Goal: Information Seeking & Learning: Compare options

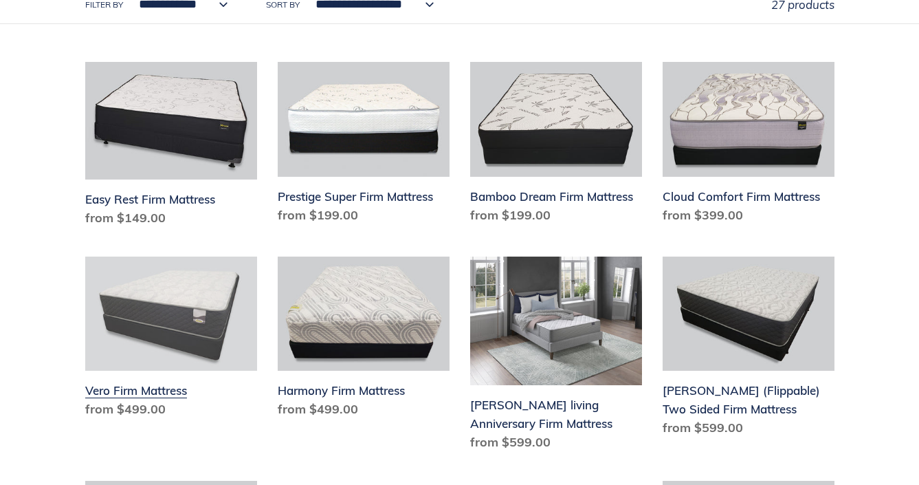
scroll to position [412, 0]
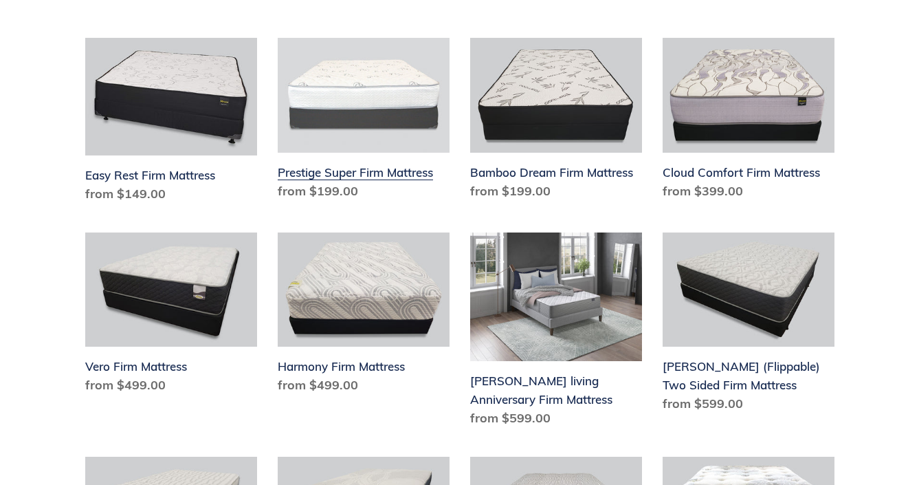
click at [342, 156] on link "Prestige Super Firm Mattress" at bounding box center [364, 122] width 172 height 168
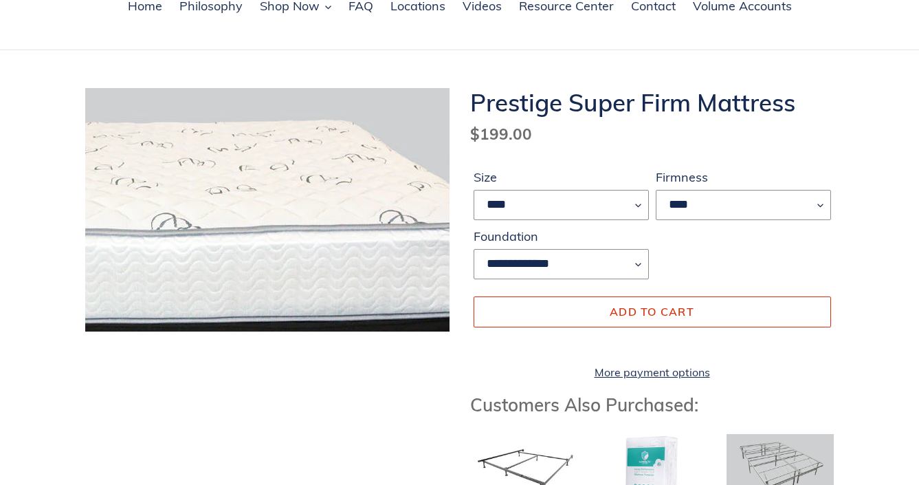
scroll to position [137, 0]
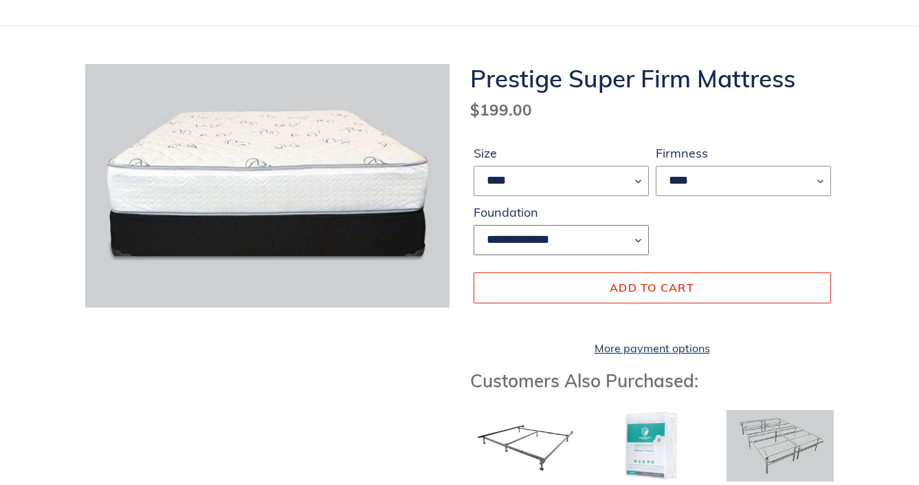
click at [638, 238] on select "**********" at bounding box center [561, 240] width 175 height 30
click at [821, 181] on select "****" at bounding box center [743, 181] width 175 height 30
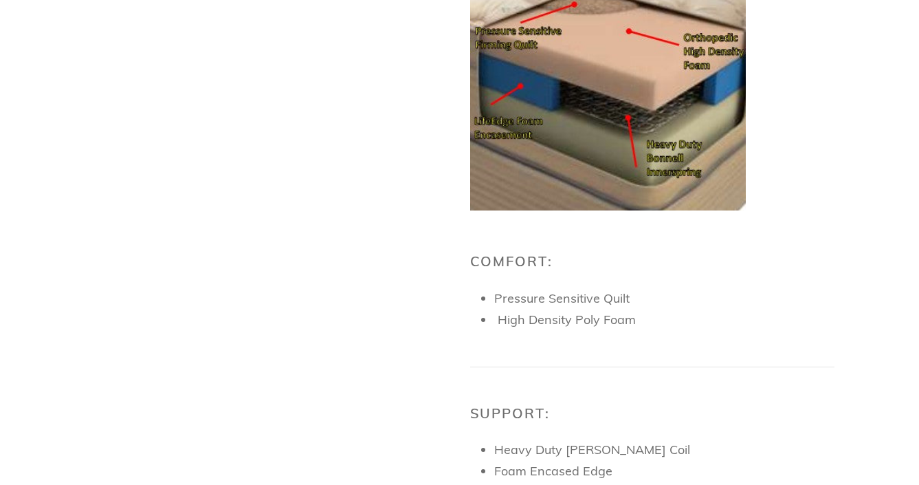
scroll to position [894, 0]
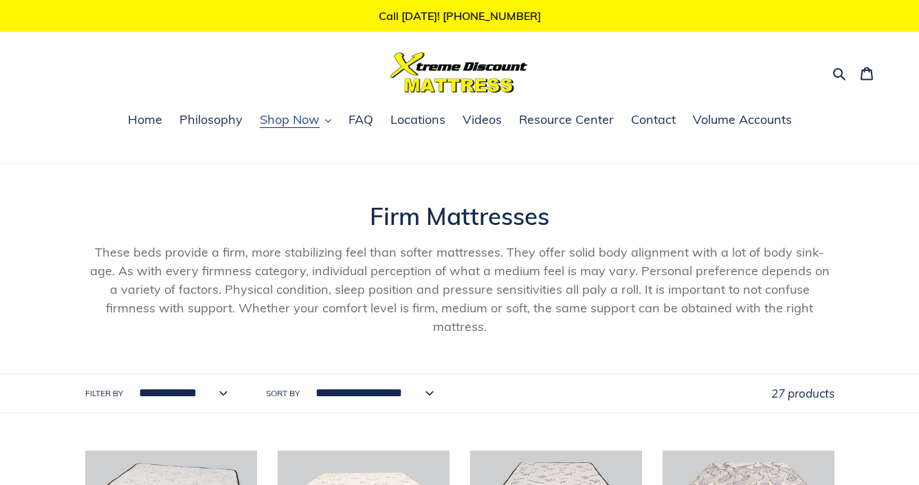
click at [290, 123] on span "Shop Now" at bounding box center [290, 119] width 60 height 16
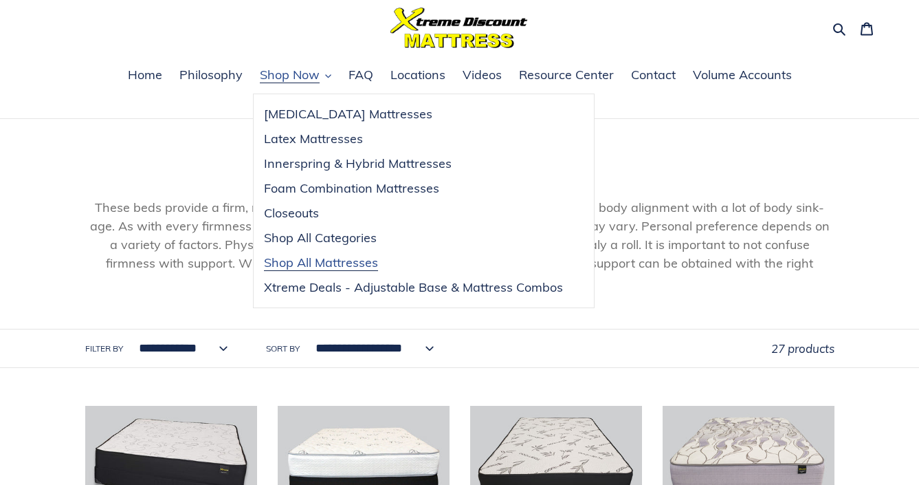
scroll to position [69, 0]
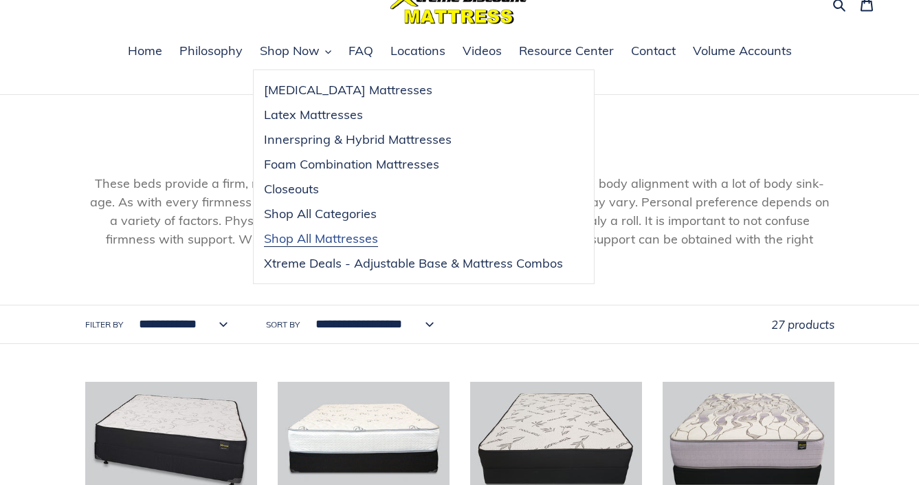
click at [316, 236] on span "Shop All Mattresses" at bounding box center [321, 238] width 114 height 16
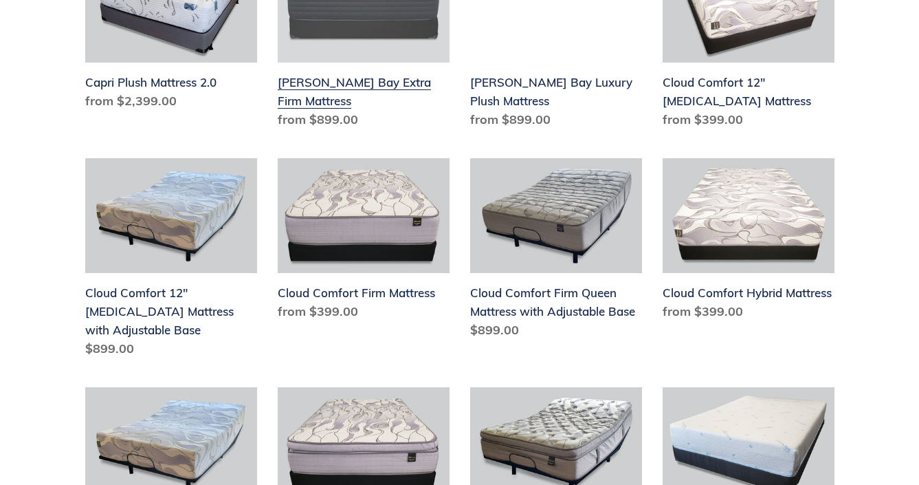
scroll to position [1031, 0]
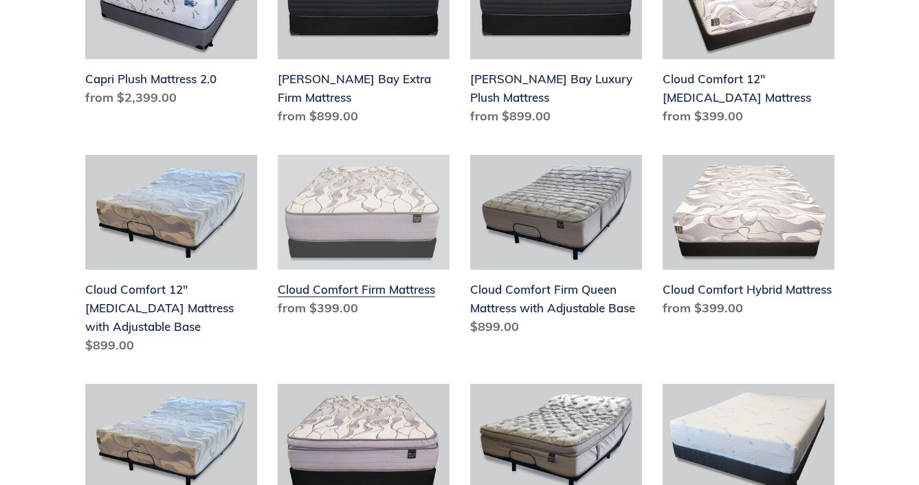
click at [347, 295] on link "Cloud Comfort Firm Mattress" at bounding box center [364, 239] width 172 height 168
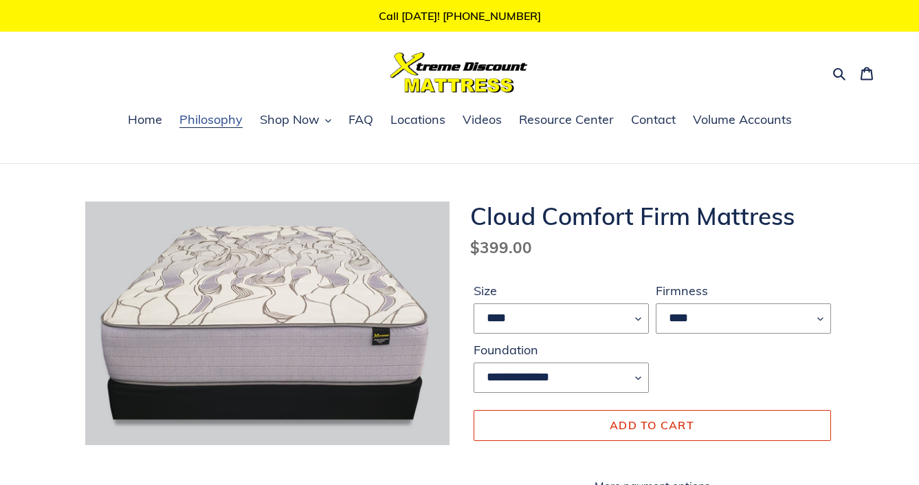
click at [206, 126] on span "Philosophy" at bounding box center [210, 119] width 63 height 16
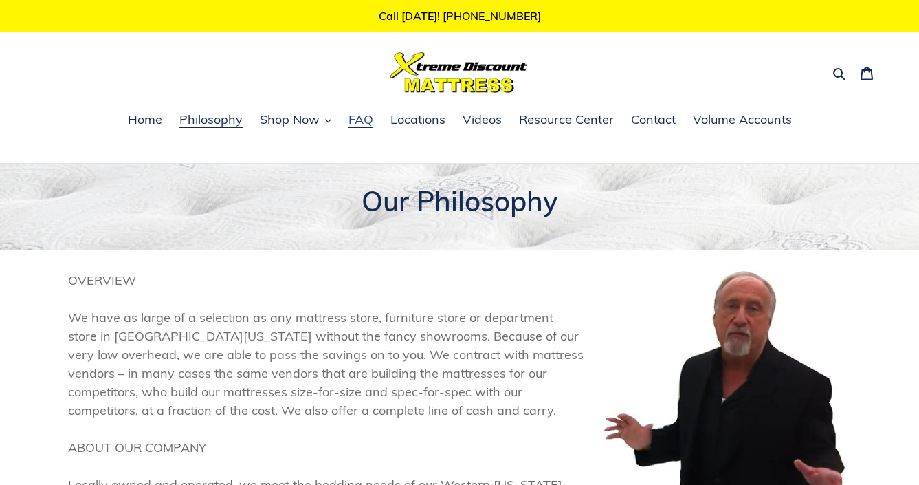
click at [354, 127] on span "FAQ" at bounding box center [361, 119] width 25 height 16
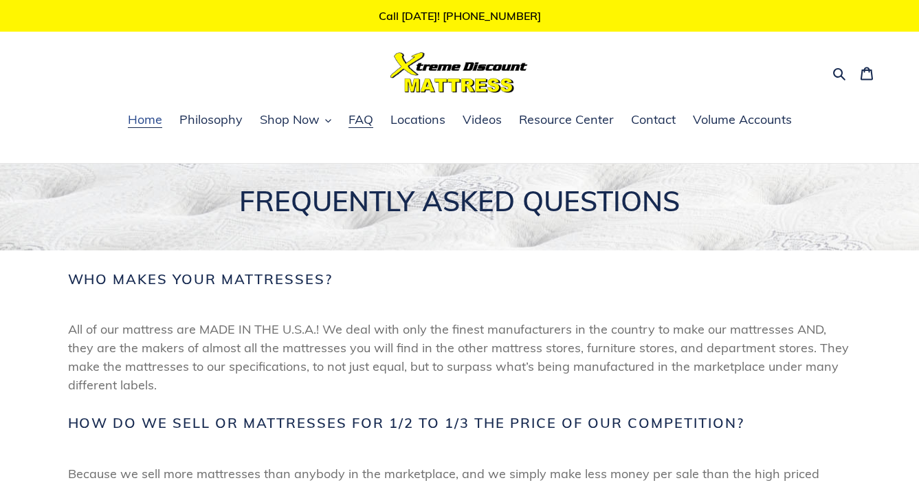
click at [157, 124] on span "Home" at bounding box center [145, 119] width 34 height 16
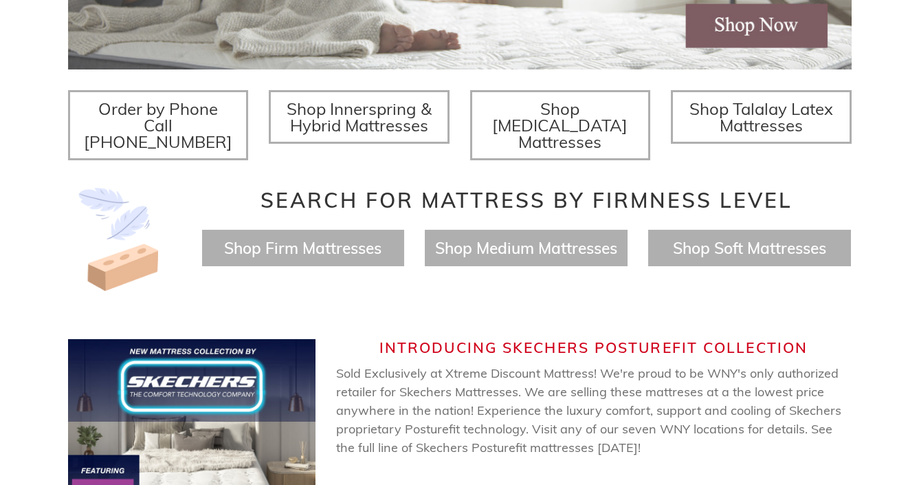
scroll to position [550, 0]
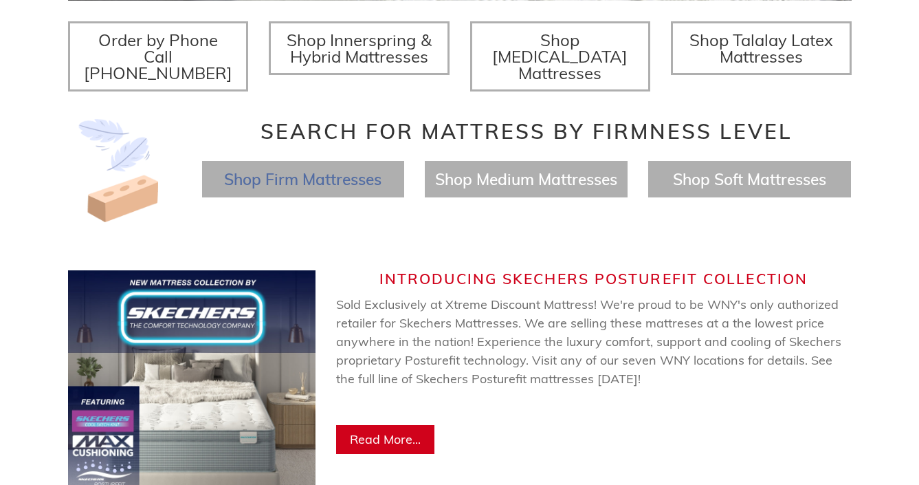
click at [322, 169] on span "Shop Firm Mattresses" at bounding box center [302, 179] width 157 height 20
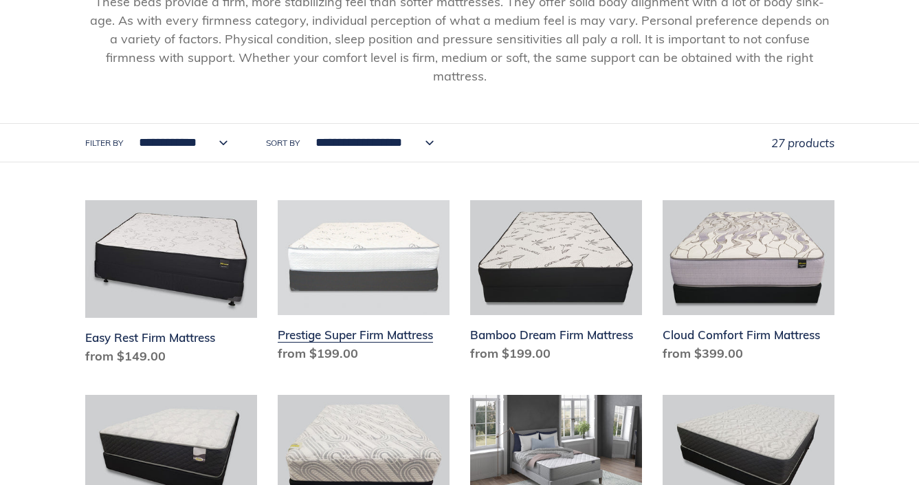
scroll to position [275, 0]
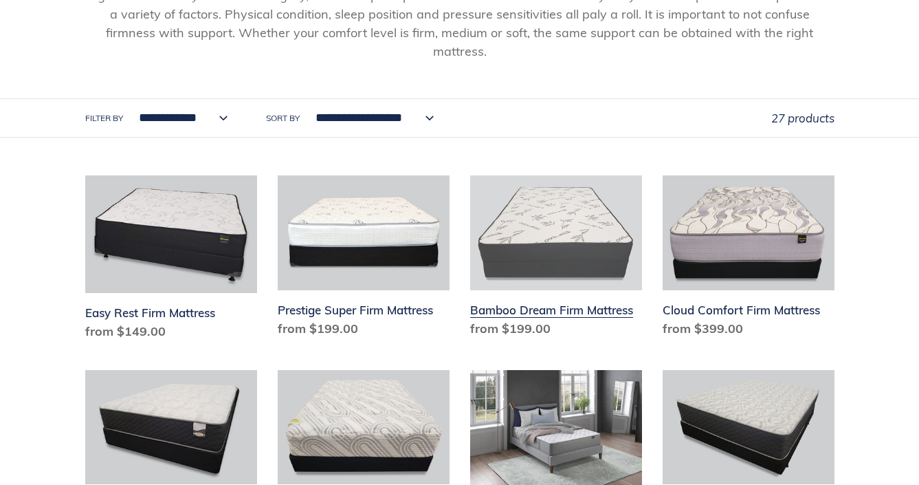
click at [558, 294] on link "Bamboo Dream Firm Mattress" at bounding box center [556, 259] width 172 height 168
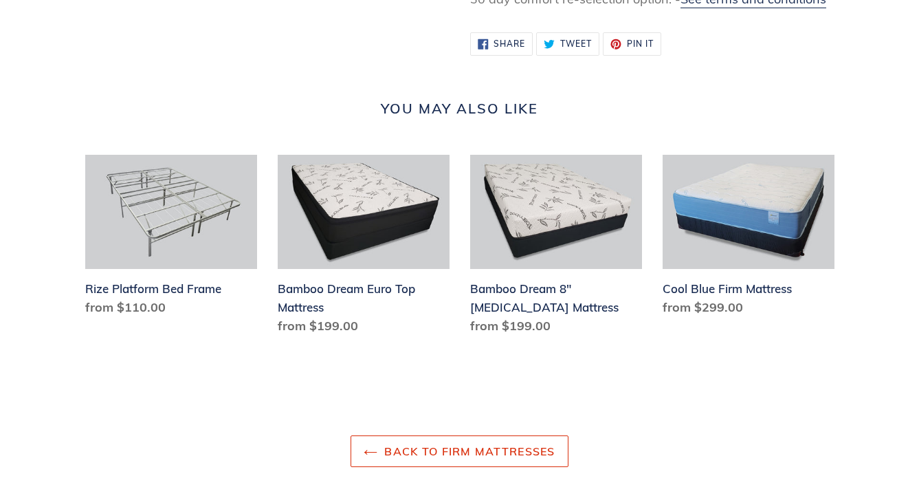
scroll to position [1512, 0]
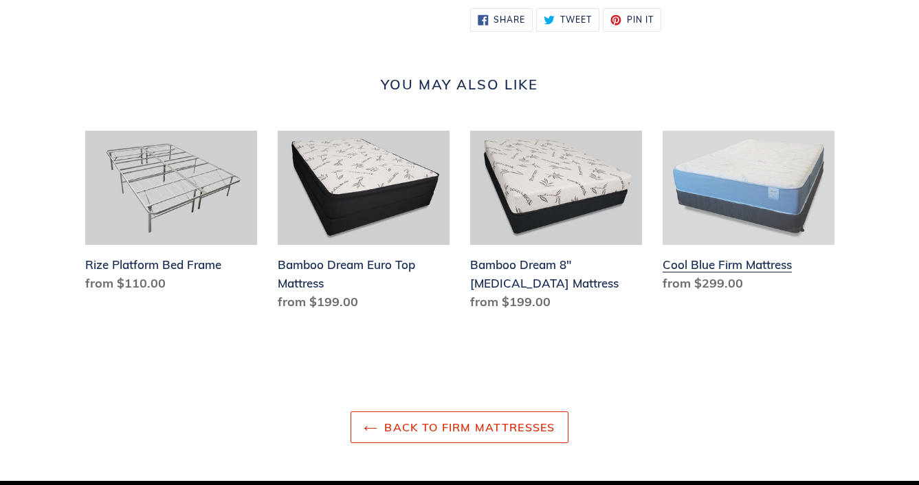
click at [687, 272] on link "Cool Blue Firm Mattress" at bounding box center [749, 215] width 172 height 168
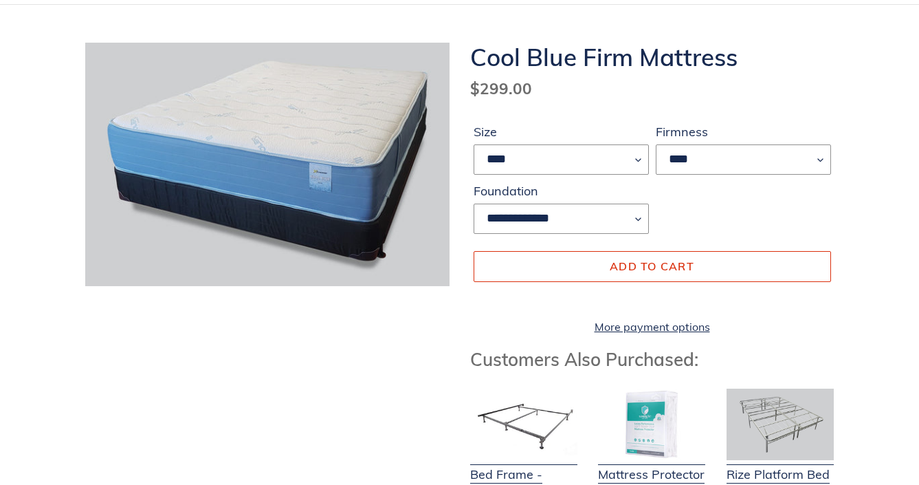
scroll to position [137, 0]
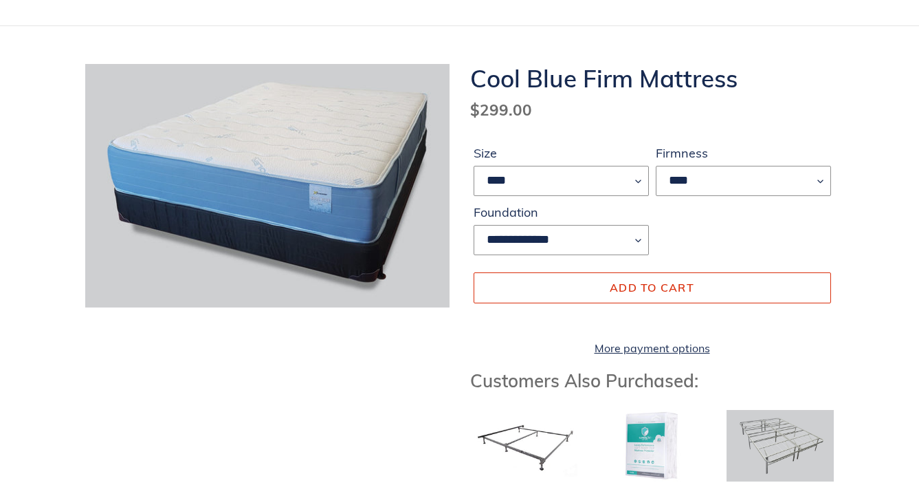
click at [555, 89] on h1 "Cool Blue Firm Mattress" at bounding box center [652, 78] width 364 height 29
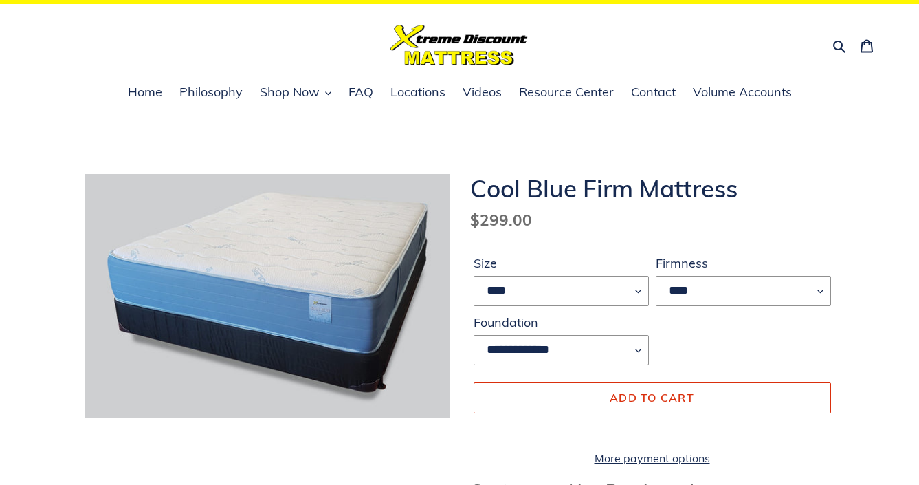
scroll to position [0, 0]
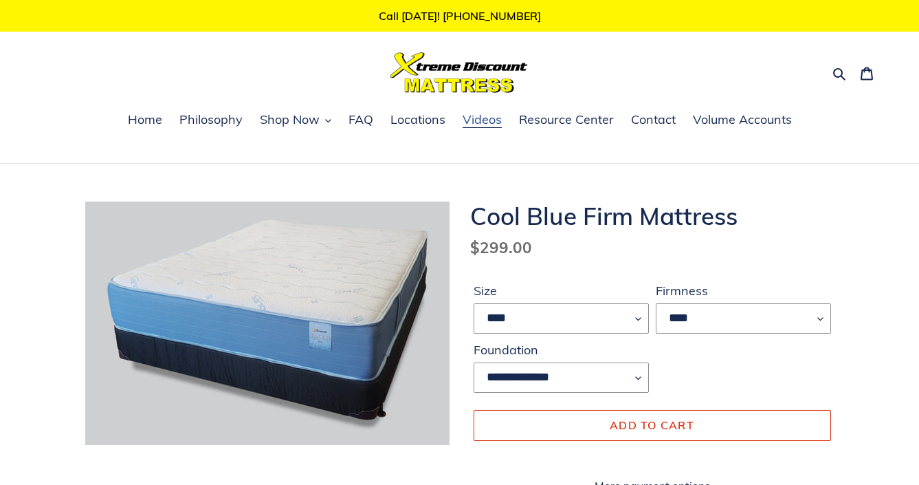
click at [476, 123] on span "Videos" at bounding box center [482, 119] width 39 height 16
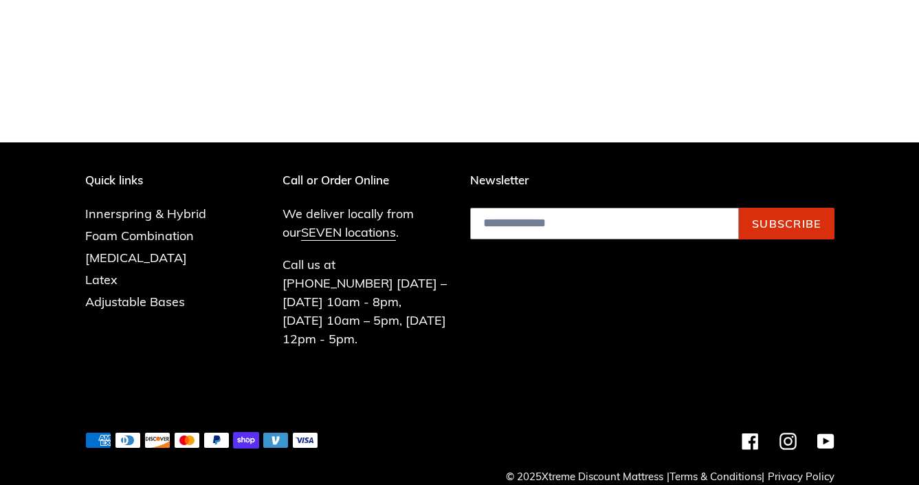
scroll to position [897, 0]
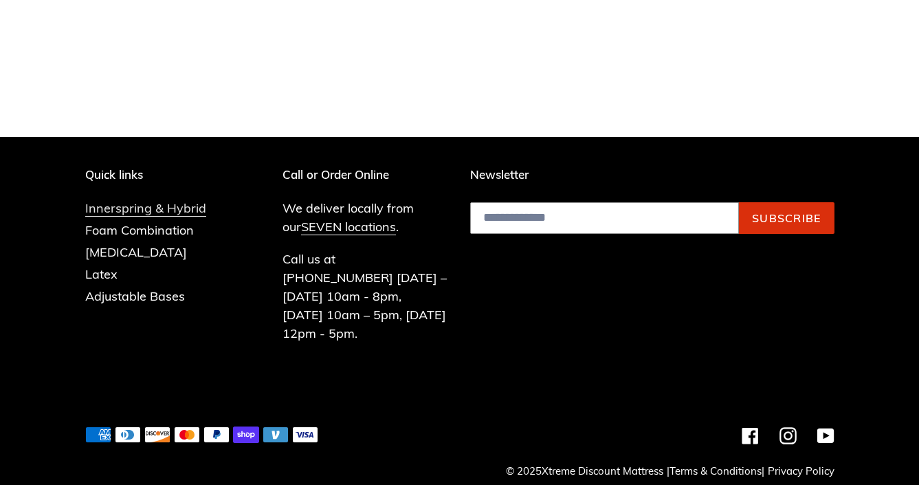
click at [106, 212] on link "Innerspring & Hybrid" at bounding box center [145, 208] width 121 height 16
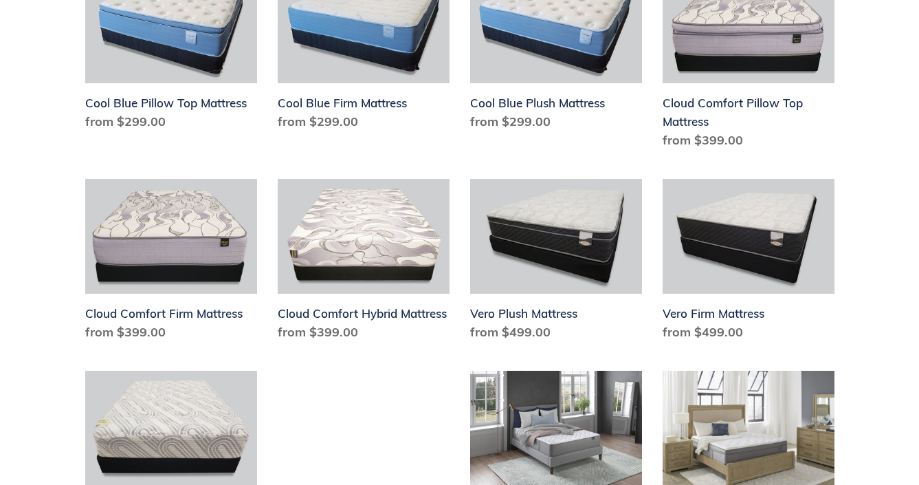
scroll to position [894, 0]
